Goal: Book appointment/travel/reservation

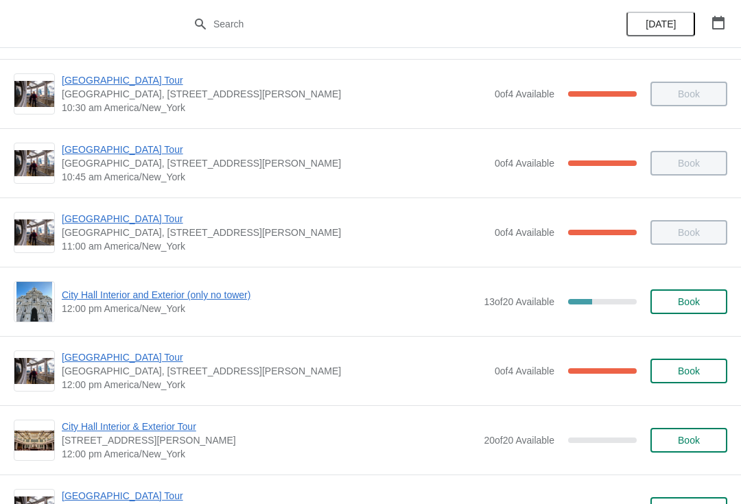
scroll to position [348, 0]
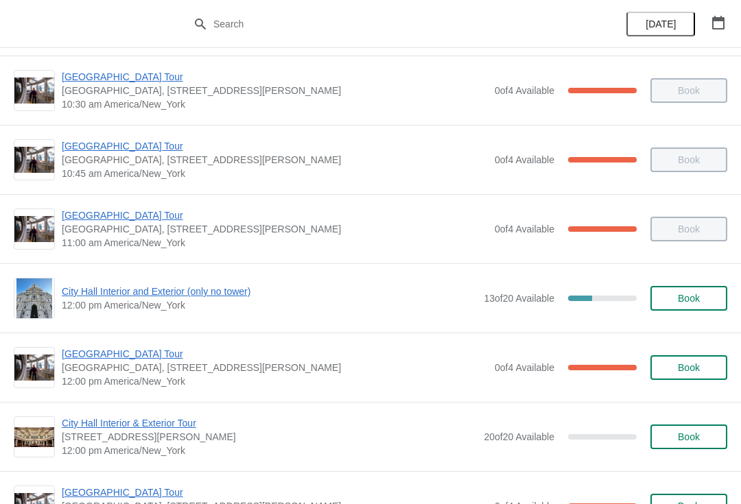
click at [185, 360] on span "[GEOGRAPHIC_DATA] Tour" at bounding box center [275, 354] width 426 height 14
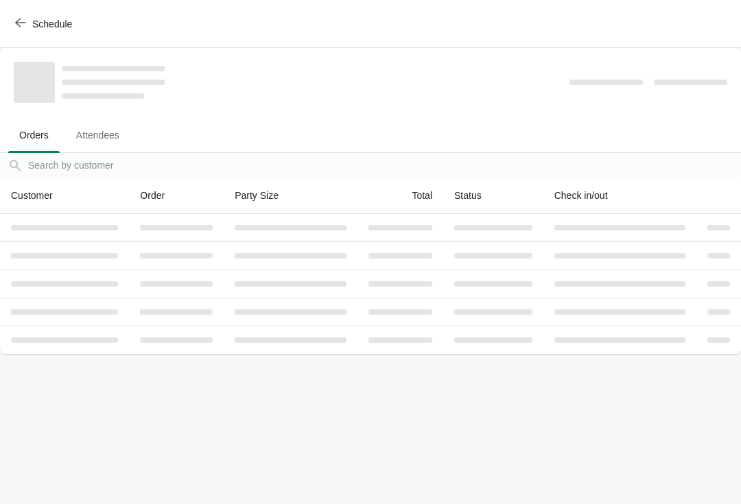
scroll to position [0, 0]
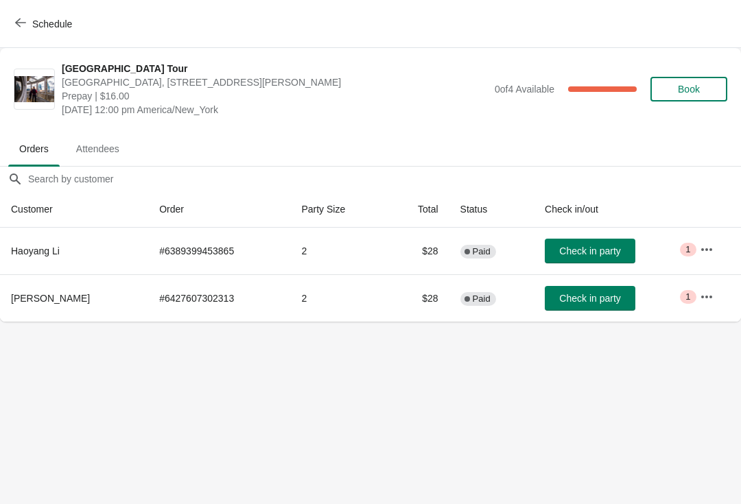
click at [32, 12] on button "Schedule" at bounding box center [45, 24] width 76 height 25
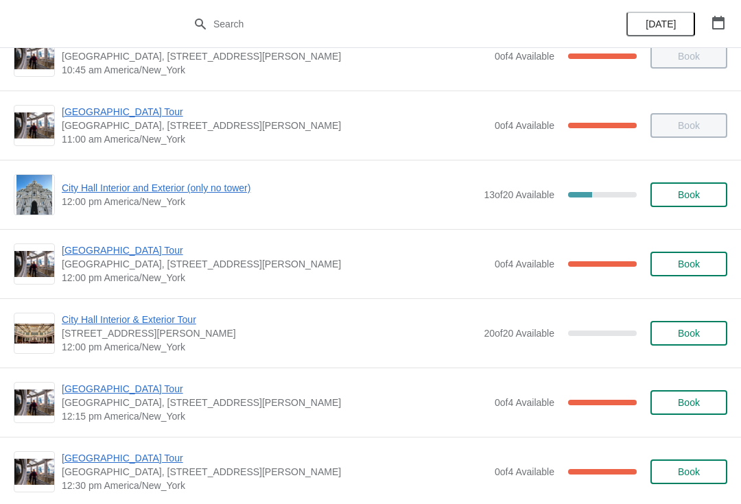
scroll to position [452, 0]
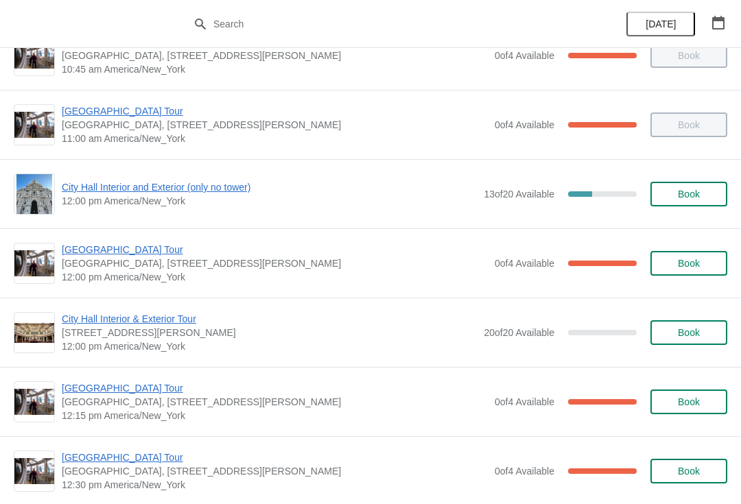
click at [144, 390] on span "[GEOGRAPHIC_DATA] Tour" at bounding box center [275, 389] width 426 height 14
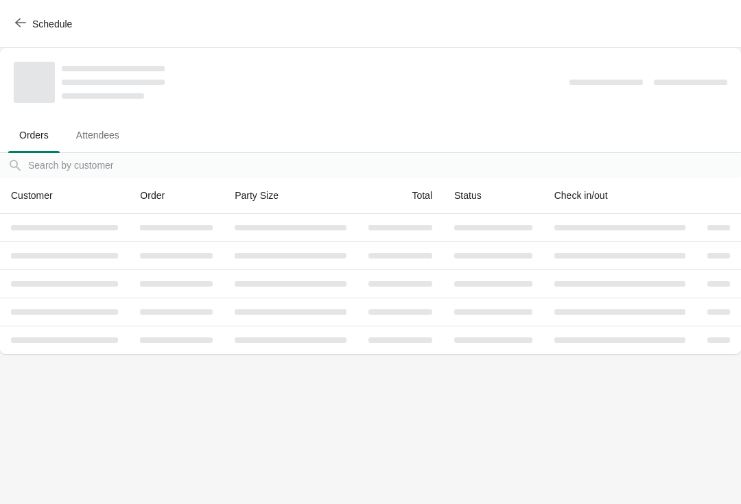
scroll to position [0, 0]
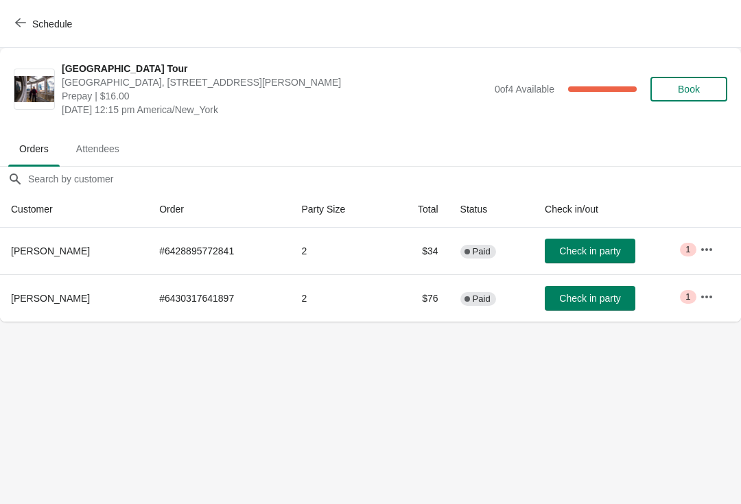
click at [607, 248] on span "Check in party" at bounding box center [589, 251] width 61 height 11
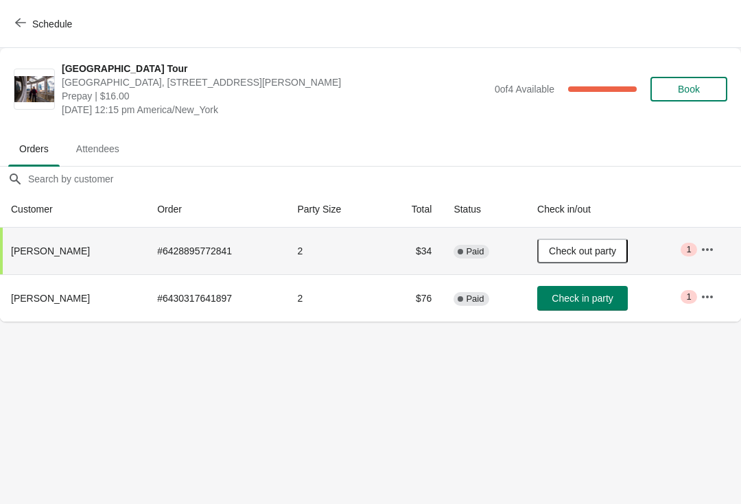
click at [32, 27] on span "Schedule" at bounding box center [52, 24] width 40 height 11
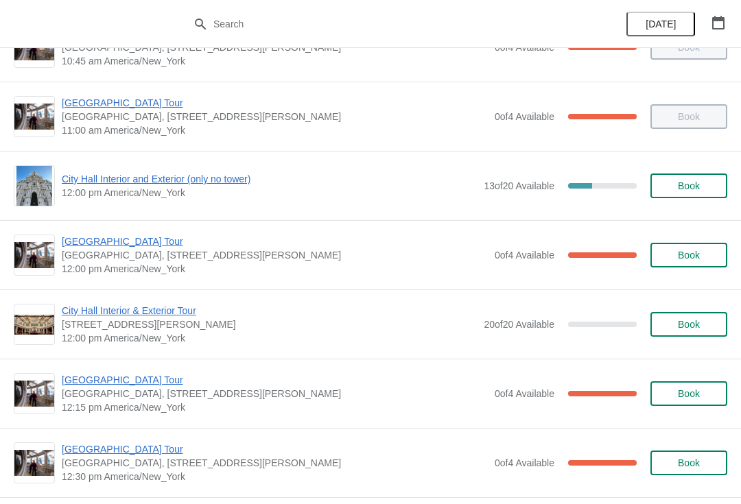
scroll to position [456, 0]
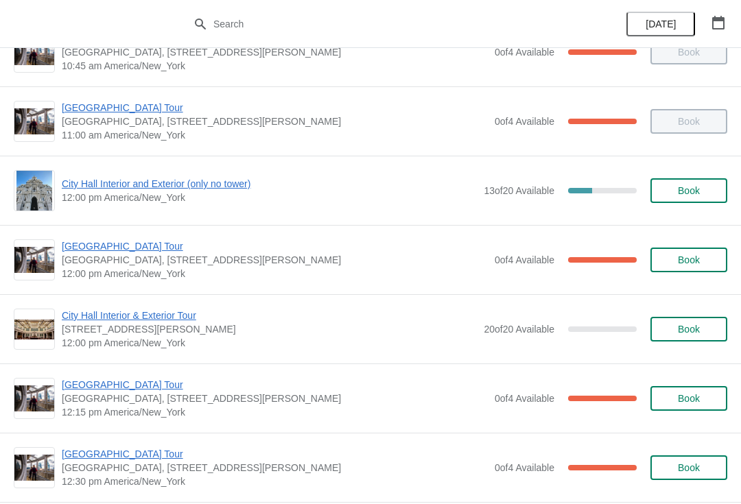
click at [148, 246] on span "[GEOGRAPHIC_DATA] Tour" at bounding box center [275, 246] width 426 height 14
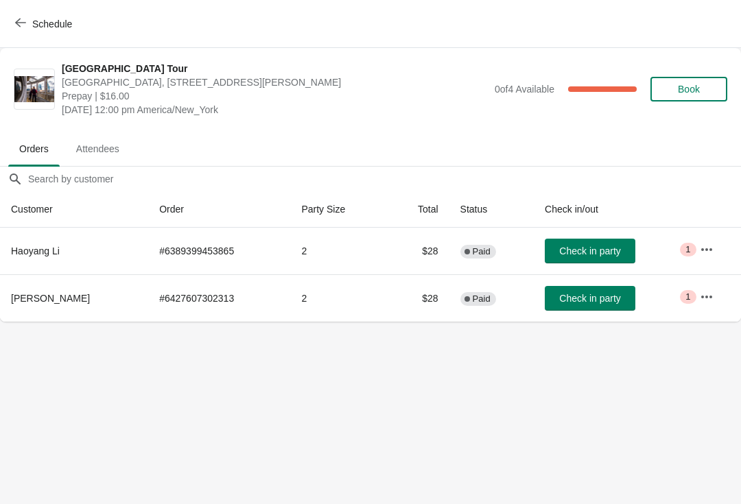
scroll to position [0, 0]
click at [620, 244] on button "Check in party" at bounding box center [590, 251] width 91 height 25
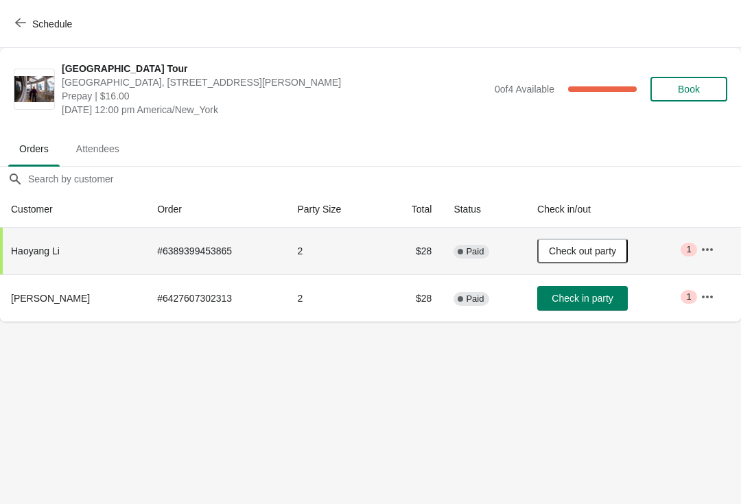
click at [32, 12] on button "Schedule" at bounding box center [45, 24] width 76 height 25
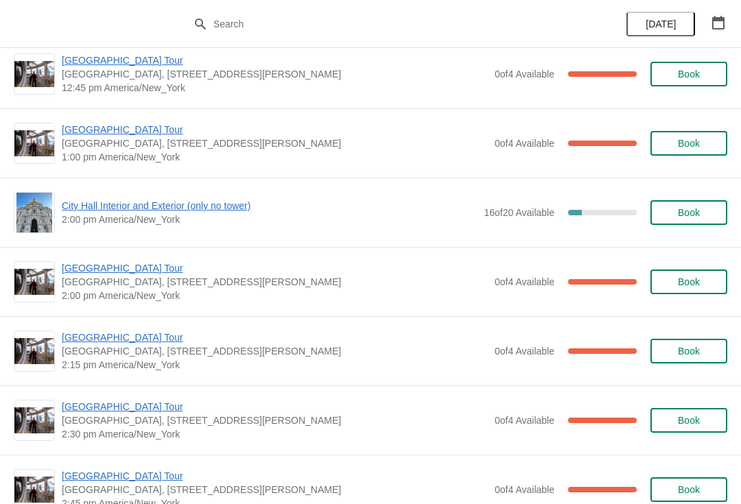
scroll to position [921, 0]
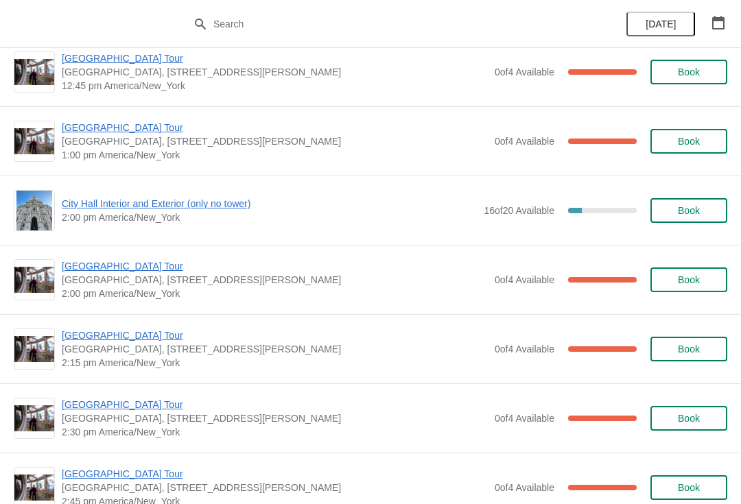
click at [233, 204] on span "City Hall Interior and Exterior (only no tower)" at bounding box center [269, 204] width 415 height 14
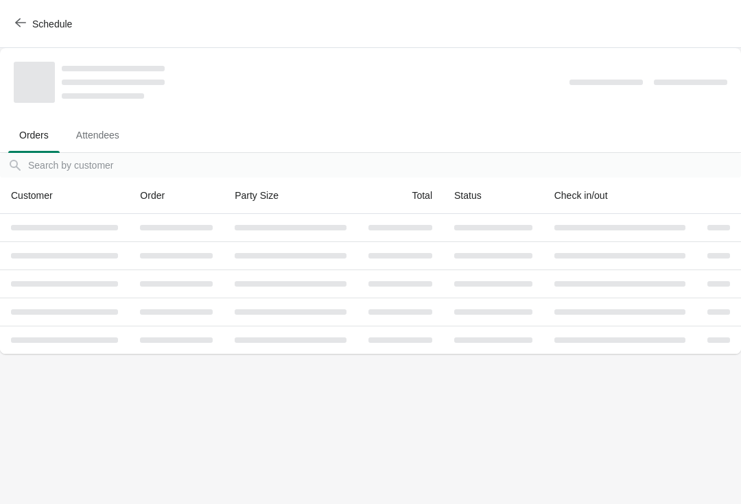
scroll to position [0, 0]
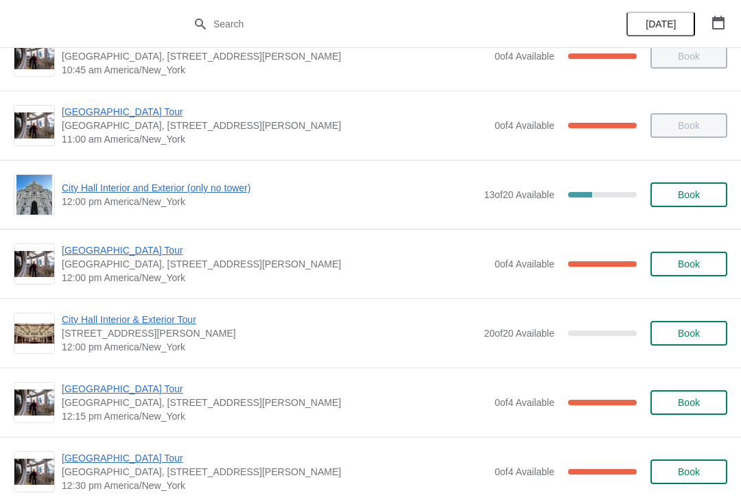
scroll to position [524, 0]
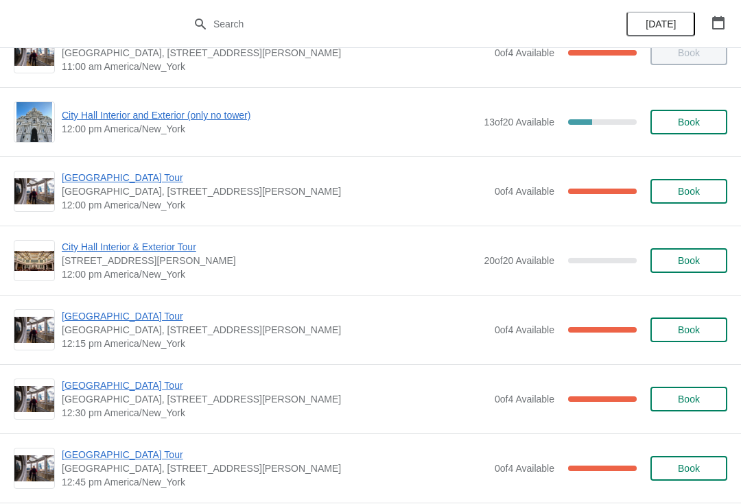
click at [219, 111] on span "City Hall Interior and Exterior (only no tower)" at bounding box center [269, 115] width 415 height 14
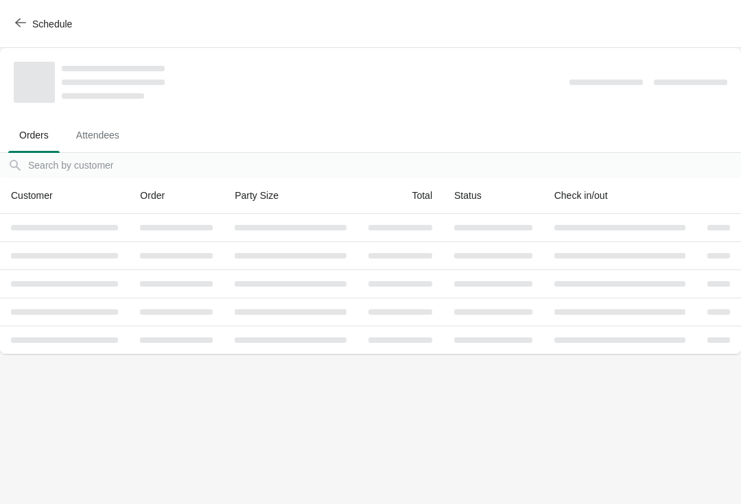
scroll to position [0, 0]
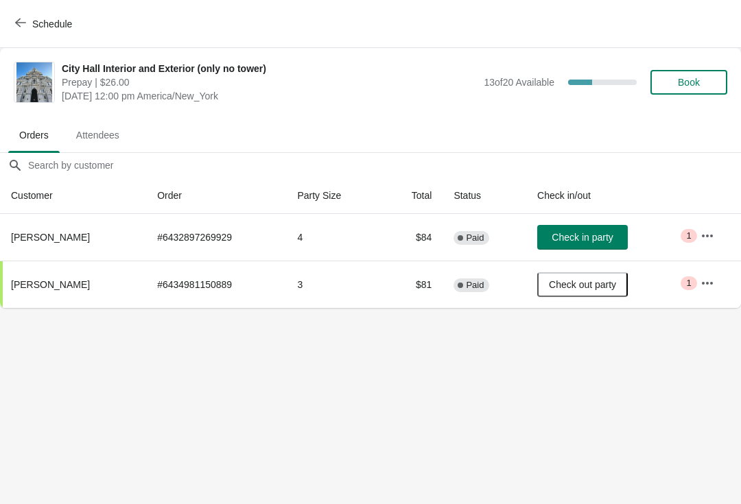
click at [21, 16] on button "Schedule" at bounding box center [45, 24] width 76 height 25
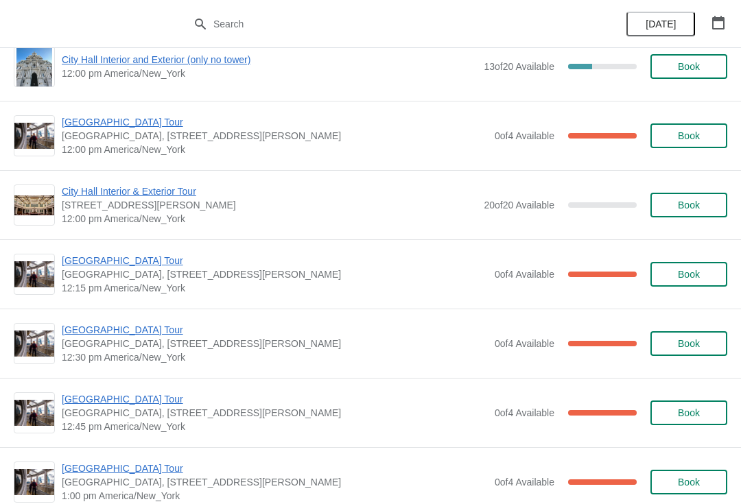
scroll to position [577, 0]
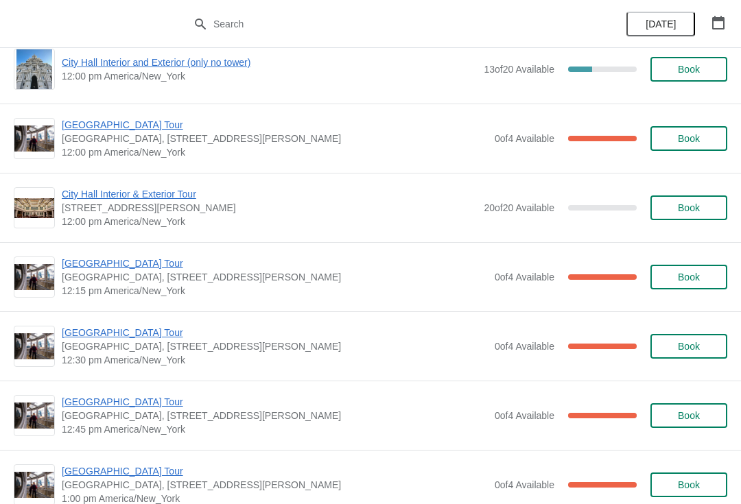
click at [114, 338] on span "[GEOGRAPHIC_DATA] Tour" at bounding box center [275, 333] width 426 height 14
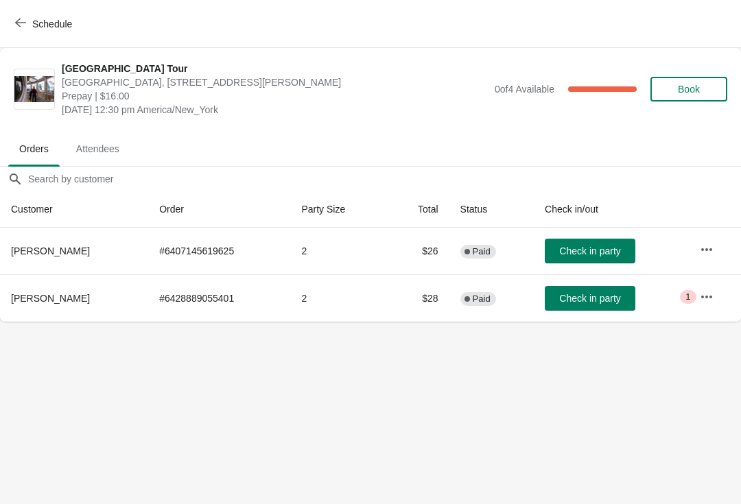
click at [570, 250] on span "Check in party" at bounding box center [589, 251] width 61 height 11
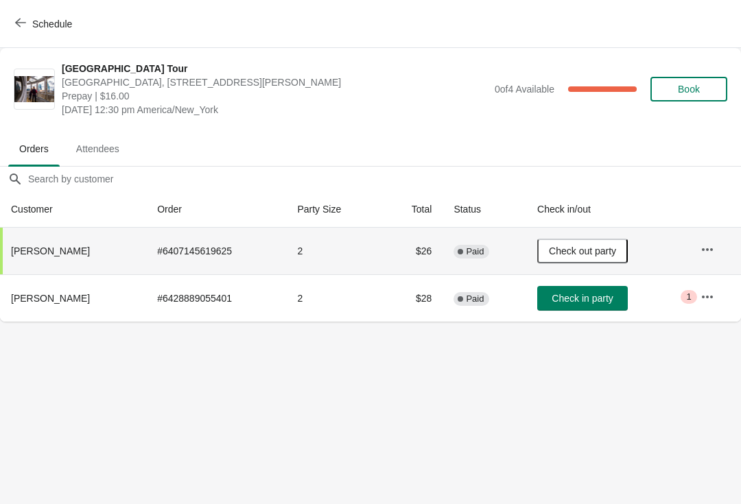
click at [16, 24] on icon "button" at bounding box center [20, 23] width 11 height 9
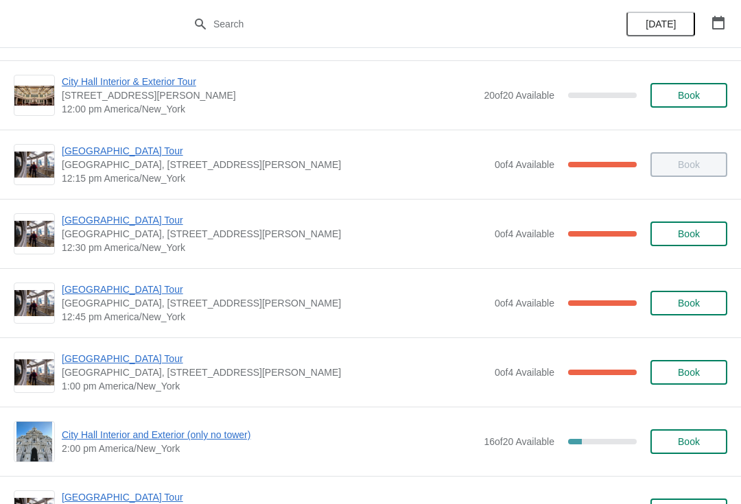
scroll to position [690, 0]
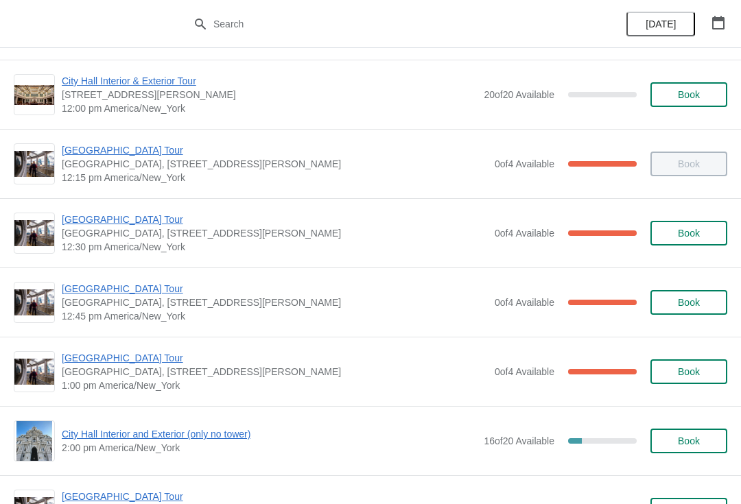
click at [121, 295] on span "[GEOGRAPHIC_DATA] Tour" at bounding box center [275, 289] width 426 height 14
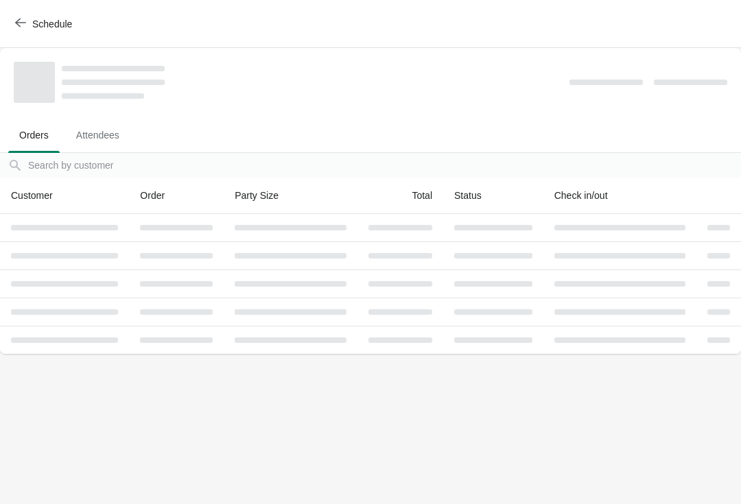
scroll to position [0, 0]
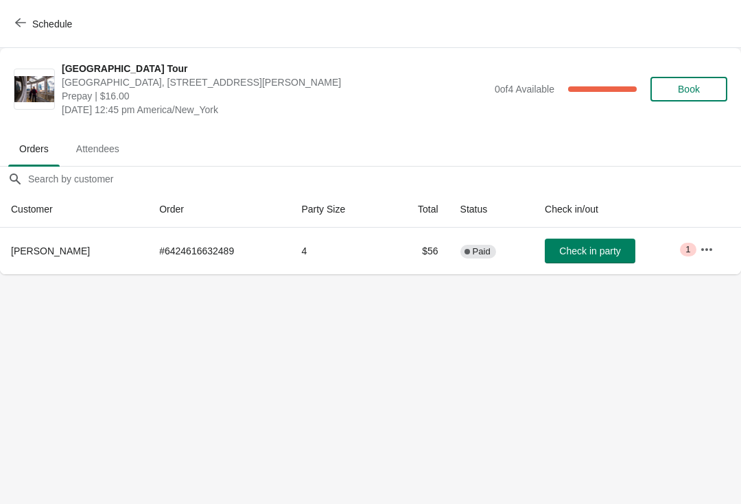
click at [588, 246] on span "Check in party" at bounding box center [589, 251] width 61 height 11
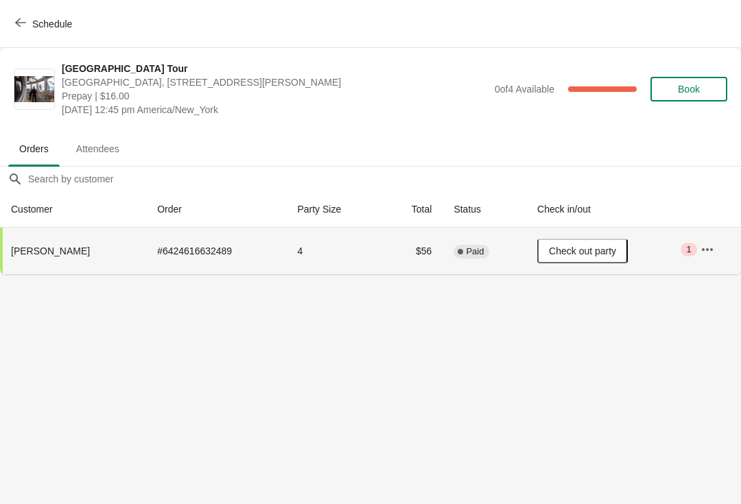
click at [16, 28] on span "button" at bounding box center [20, 23] width 11 height 13
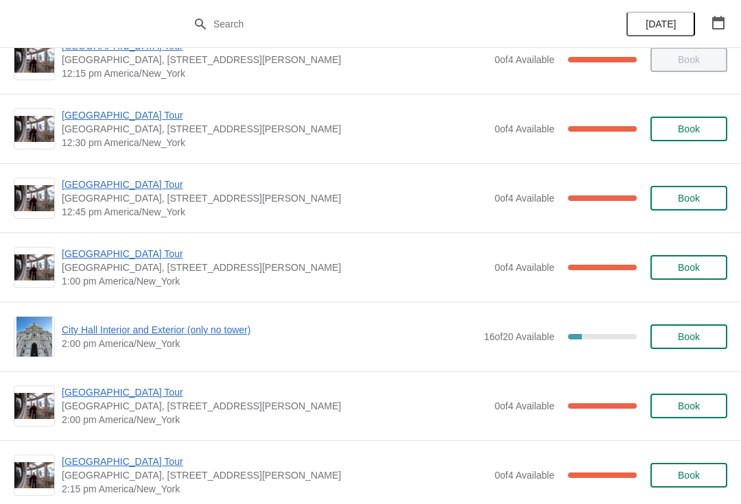
scroll to position [829, 0]
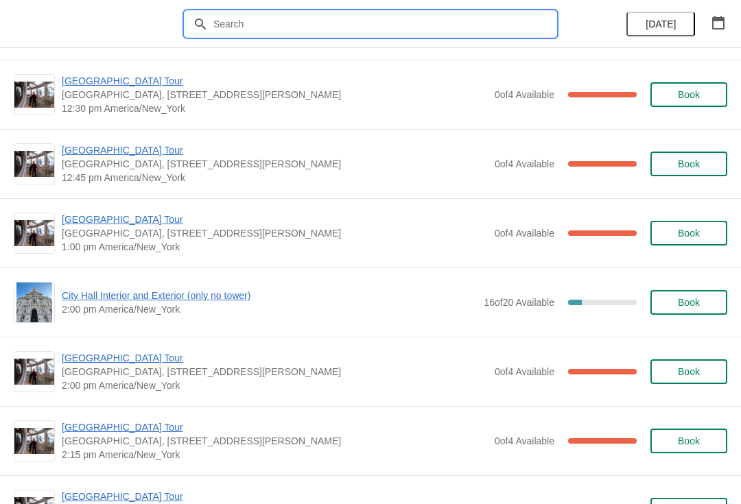
click at [289, 28] on input "text" at bounding box center [384, 24] width 343 height 25
